Goal: Information Seeking & Learning: Learn about a topic

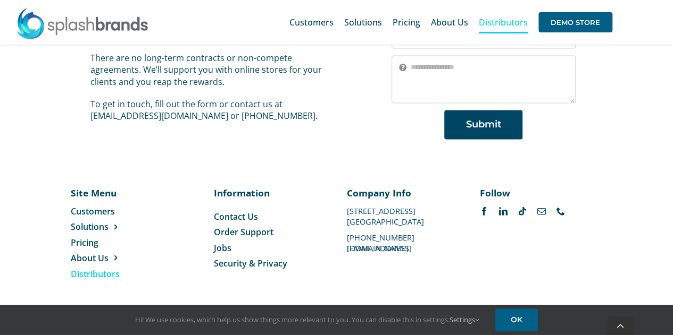
scroll to position [867, 0]
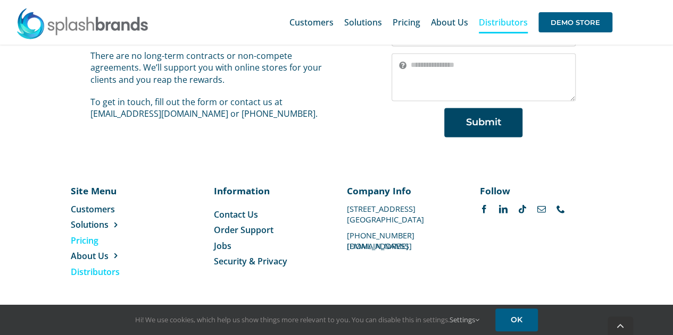
click at [78, 243] on span "Pricing" at bounding box center [85, 240] width 28 height 12
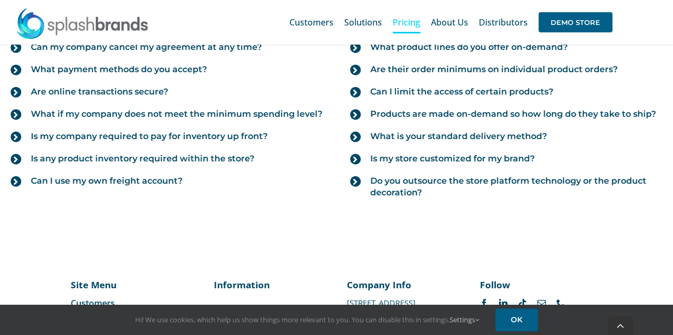
scroll to position [1365, 0]
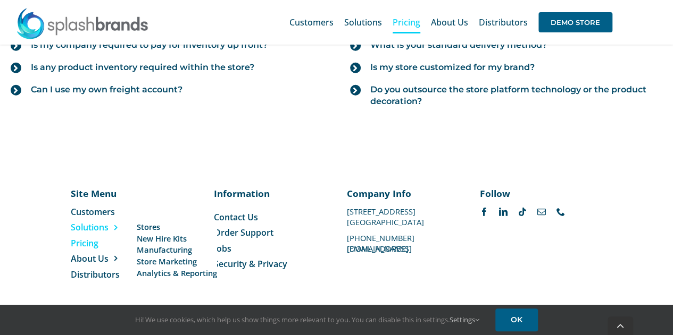
click at [98, 222] on span "Solutions" at bounding box center [90, 228] width 38 height 12
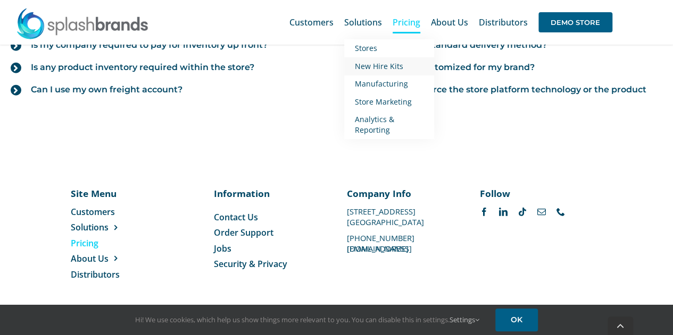
click at [371, 66] on span "New Hire Kits" at bounding box center [379, 66] width 48 height 10
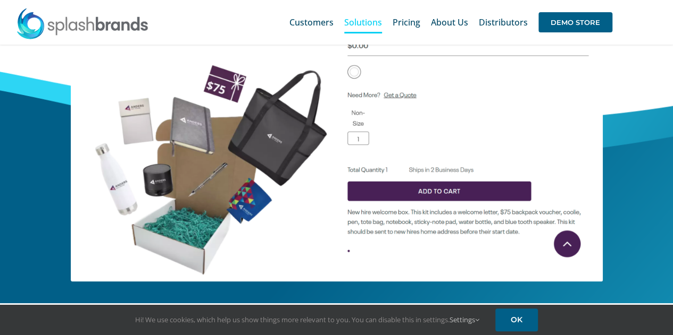
scroll to position [417, 0]
